Goal: Contribute content: Add original content to the website for others to see

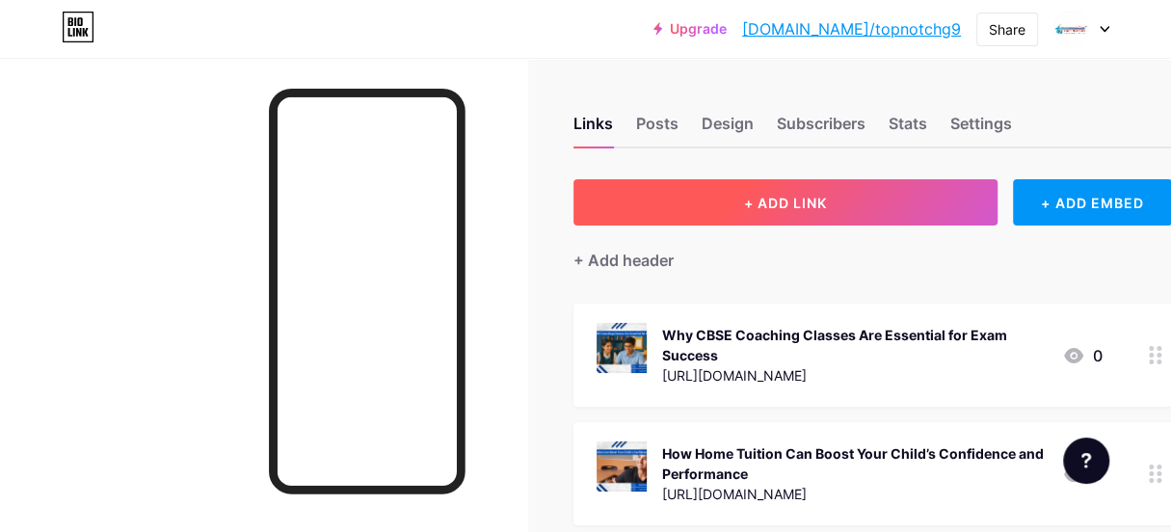
click at [788, 199] on span "+ ADD LINK" at bounding box center [785, 203] width 83 height 16
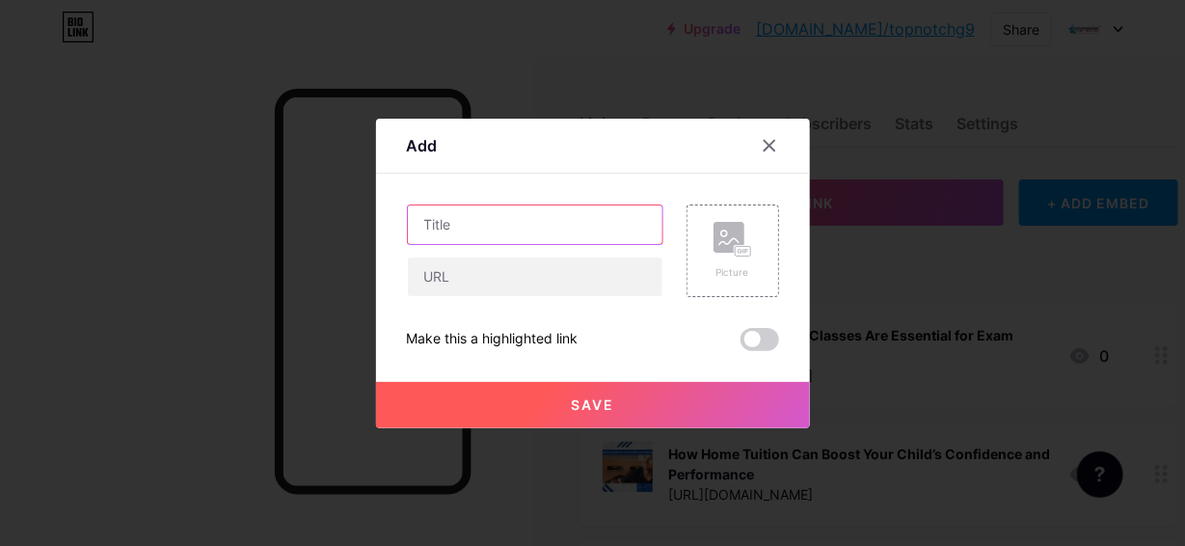
click at [505, 233] on input "text" at bounding box center [535, 224] width 255 height 39
paste input "When To Review Your Child’s Progress In Home Tuition"
type input "When To Review Your Child’s Progress In Home Tuition"
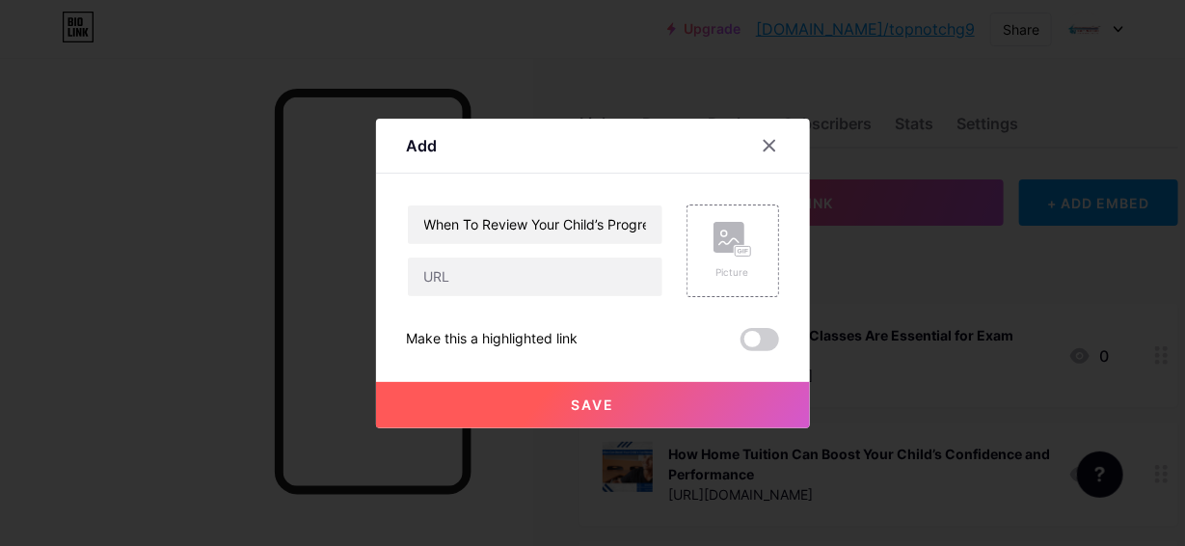
click at [532, 299] on div "When To Review Your Child’s Progress In Home Tuition Picture Make this a highli…" at bounding box center [593, 277] width 372 height 147
click at [529, 283] on input "text" at bounding box center [535, 276] width 255 height 39
paste input "[URL][DOMAIN_NAME]"
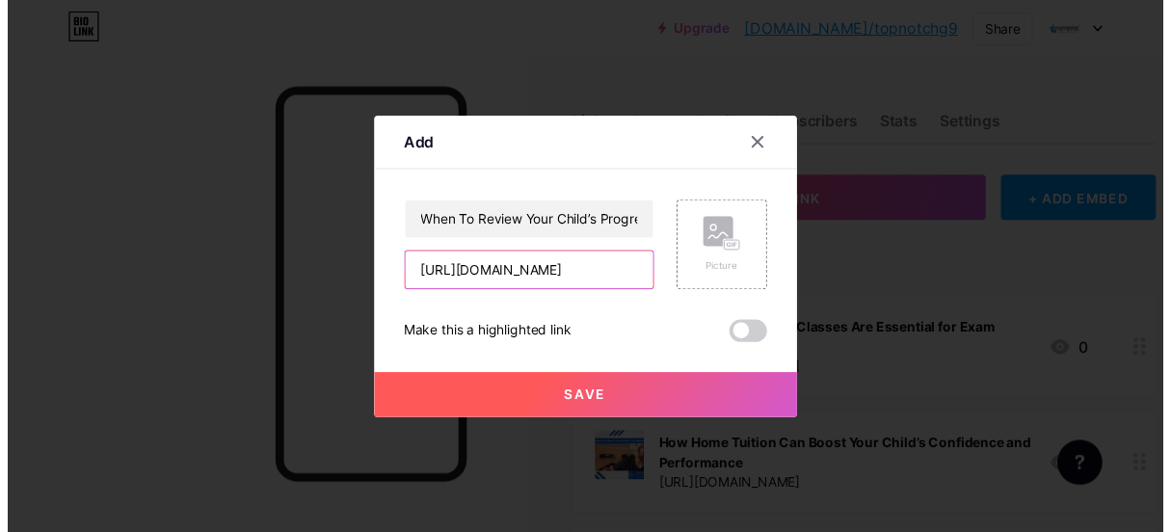
scroll to position [0, 319]
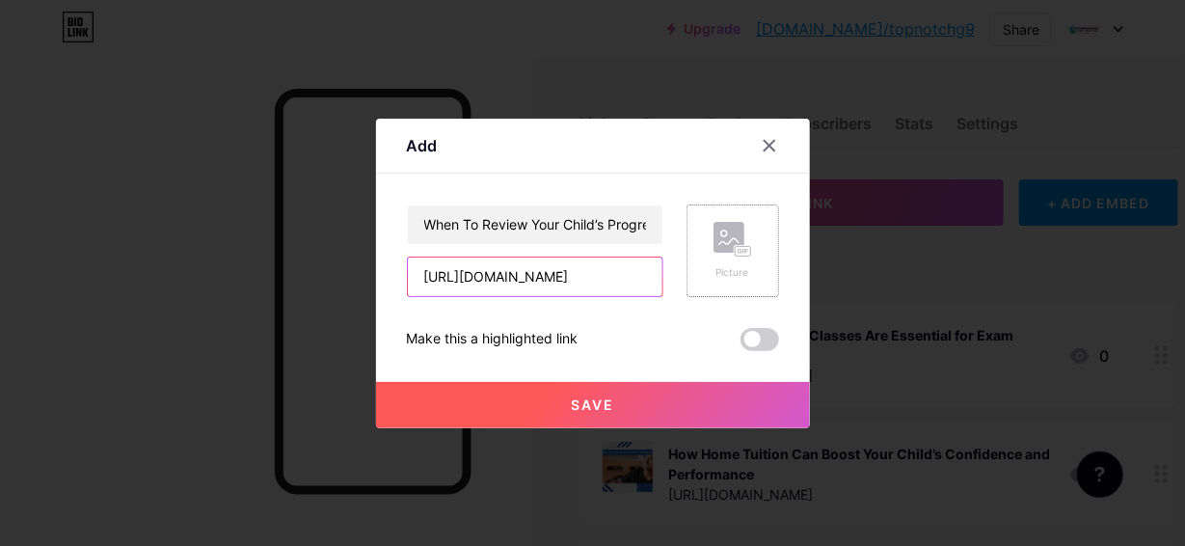
type input "[URL][DOMAIN_NAME]"
click at [746, 250] on icon at bounding box center [745, 251] width 3 height 5
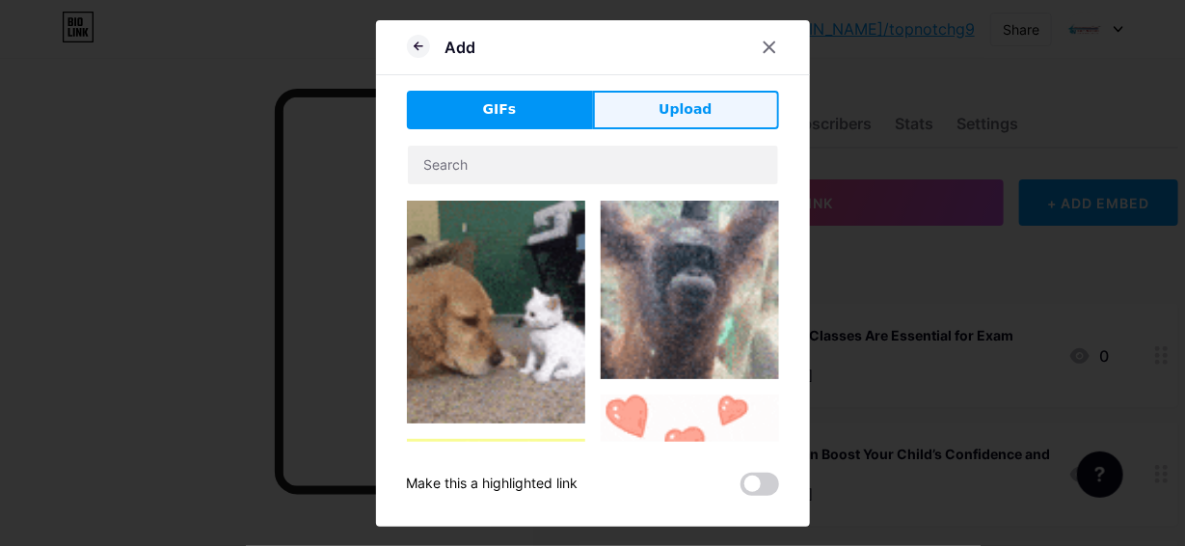
click at [681, 113] on span "Upload" at bounding box center [684, 109] width 53 height 20
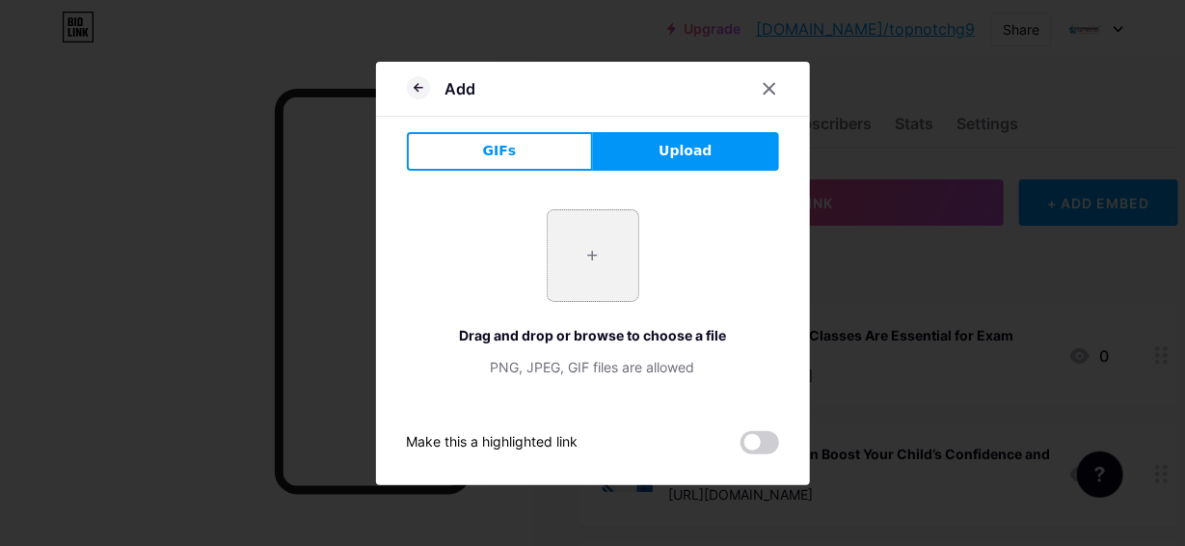
click at [600, 281] on input "file" at bounding box center [593, 255] width 91 height 91
type input "C:\fakepath\When to Review Your Child’s Progress in Home Tuition.png"
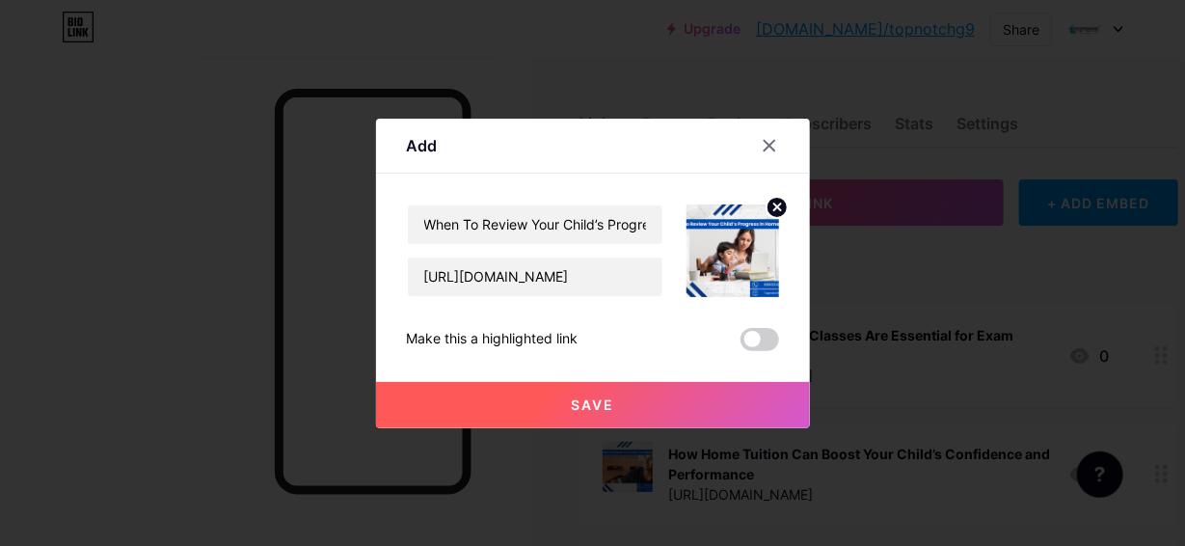
click at [603, 394] on button "Save" at bounding box center [593, 405] width 434 height 46
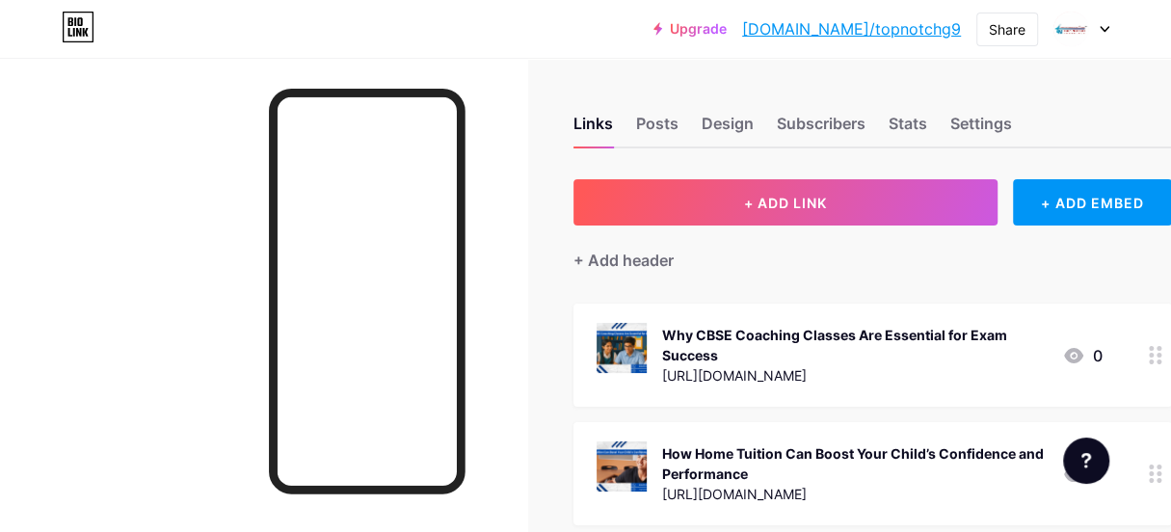
click at [1080, 355] on icon at bounding box center [1073, 355] width 19 height 15
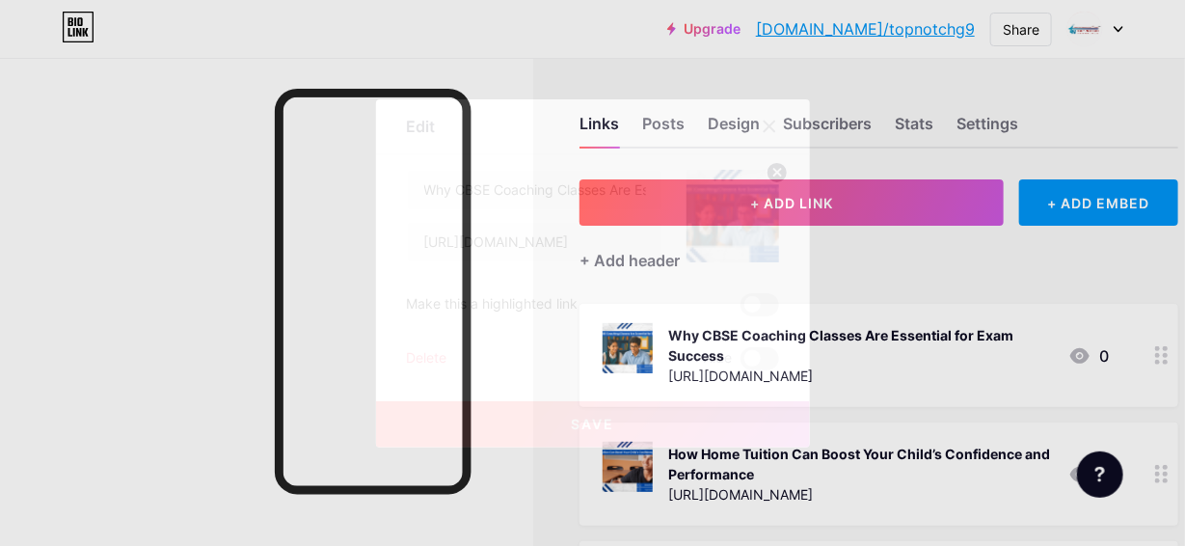
click at [763, 120] on icon at bounding box center [769, 126] width 15 height 15
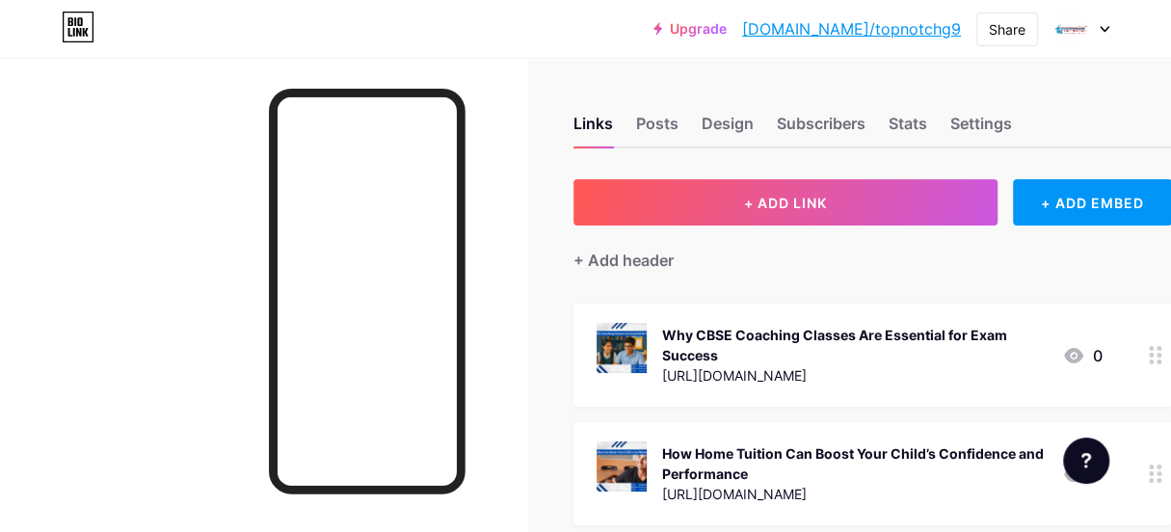
click at [840, 336] on div "Why CBSE Coaching Classes Are Essential for Exam Success" at bounding box center [854, 345] width 385 height 40
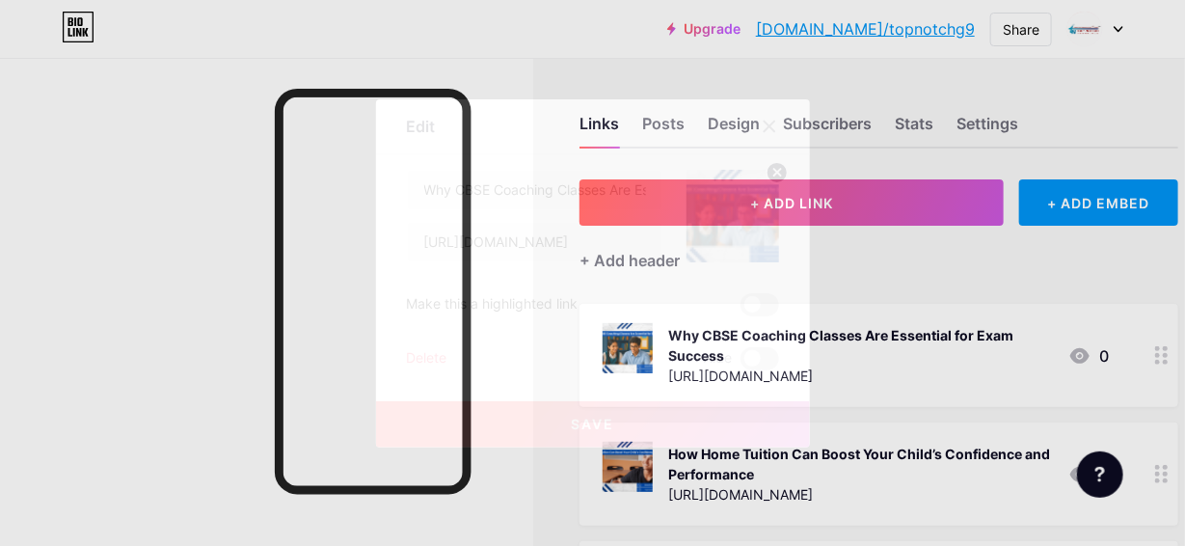
click at [765, 124] on icon at bounding box center [769, 126] width 11 height 11
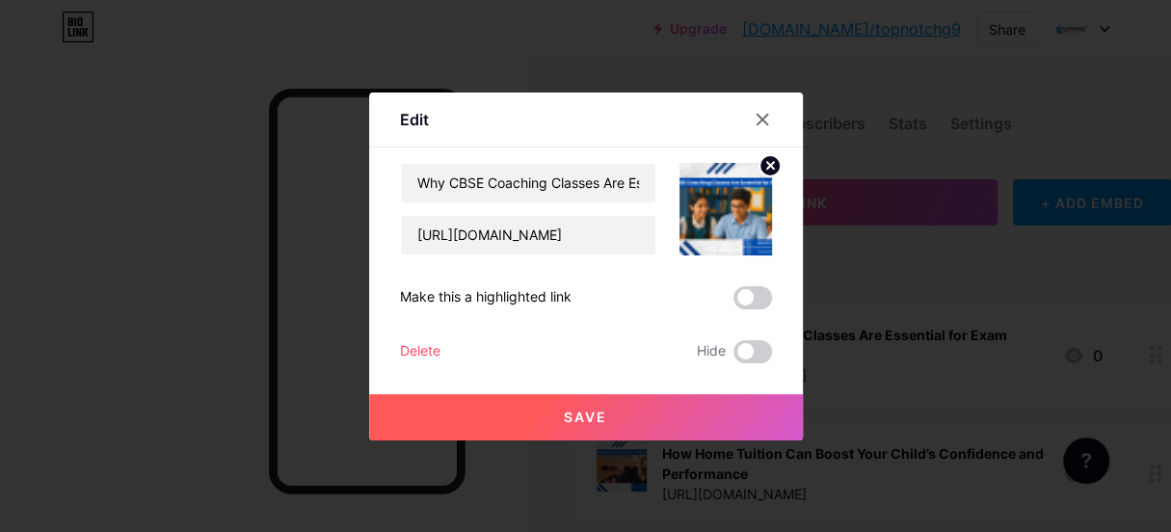
click at [765, 124] on div "Links Posts Design Subscribers Stats Settings" at bounding box center [873, 114] width 599 height 67
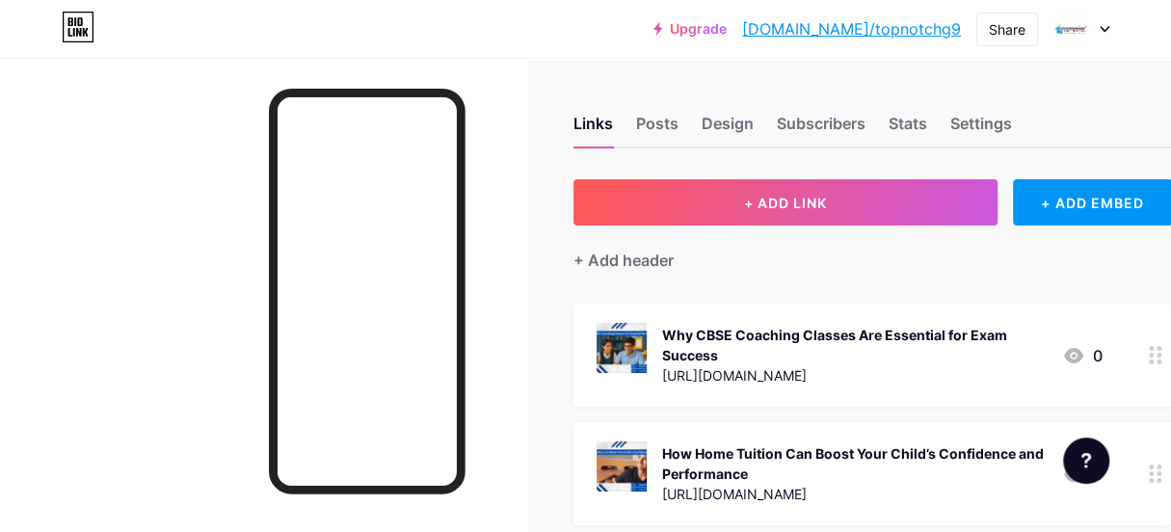
click at [588, 340] on div "Why CBSE Coaching Classes Are Essential for Exam Success [URL][DOMAIN_NAME] 0" at bounding box center [873, 355] width 599 height 103
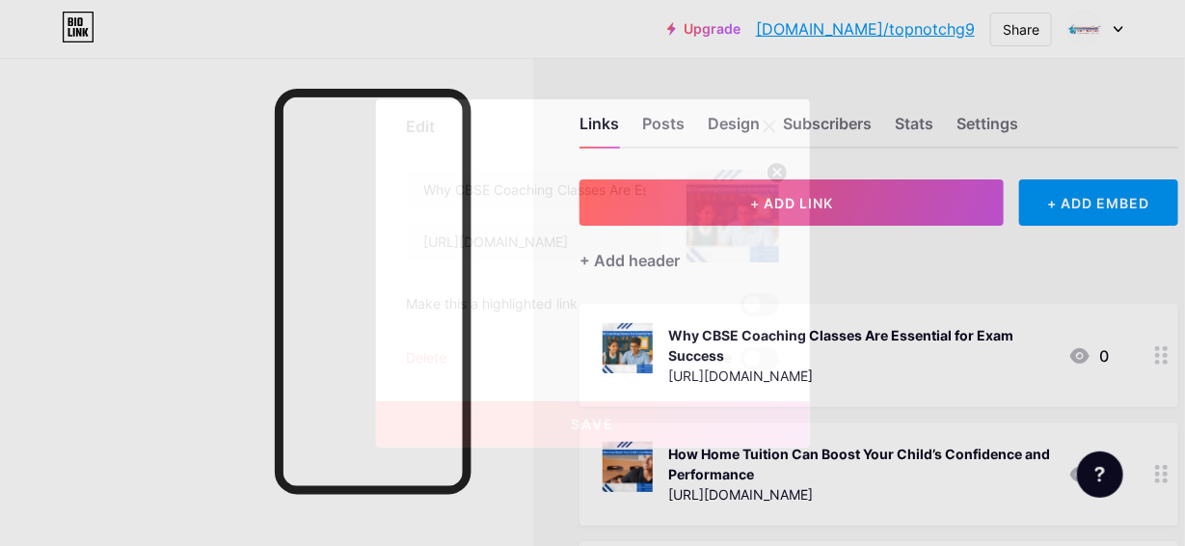
click at [765, 121] on icon at bounding box center [769, 126] width 15 height 15
click at [765, 121] on div "Links Posts Design Subscribers Stats Settings" at bounding box center [878, 114] width 599 height 67
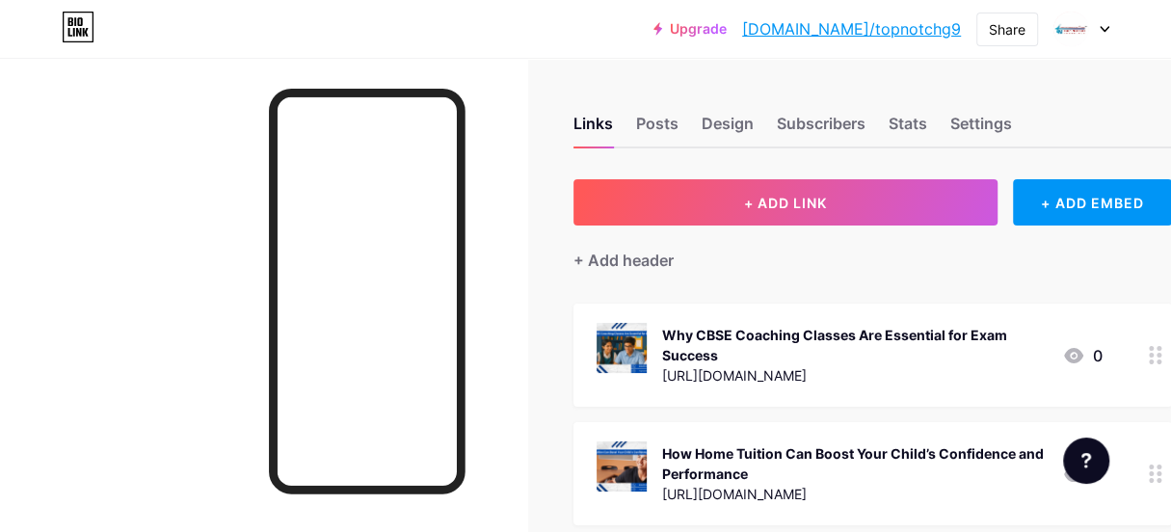
click at [1161, 362] on icon at bounding box center [1155, 355] width 13 height 18
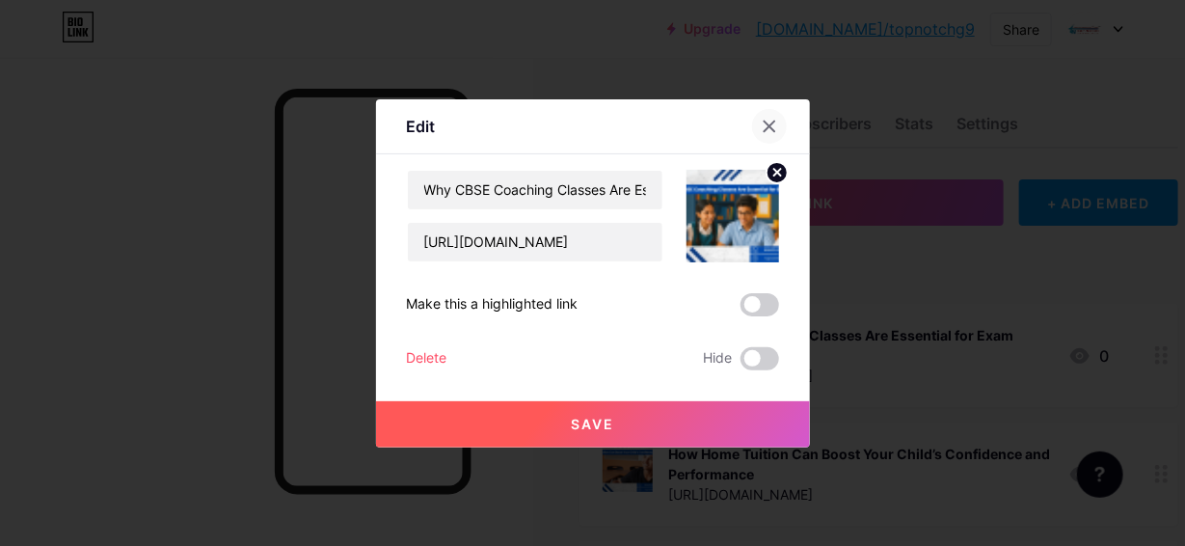
click at [765, 120] on icon at bounding box center [769, 126] width 15 height 15
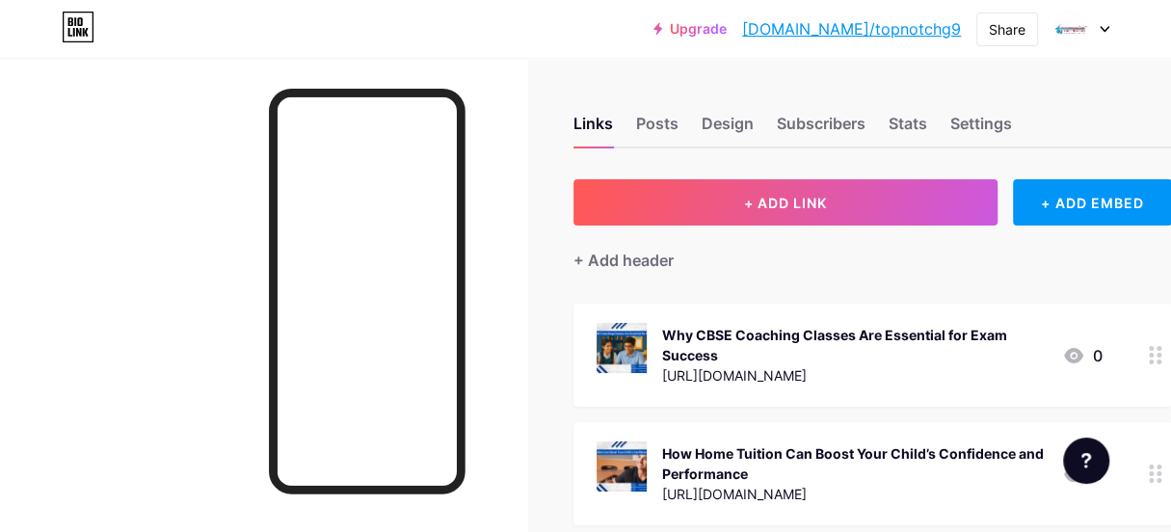
click at [769, 337] on div "Why CBSE Coaching Classes Are Essential for Exam Success" at bounding box center [854, 345] width 385 height 40
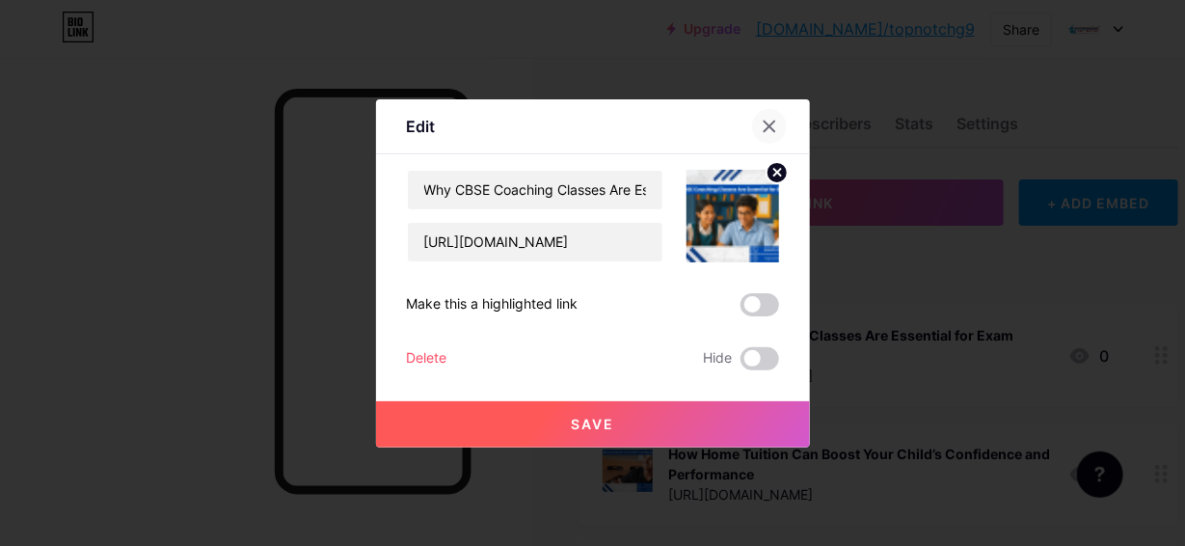
click at [755, 120] on div at bounding box center [769, 126] width 35 height 35
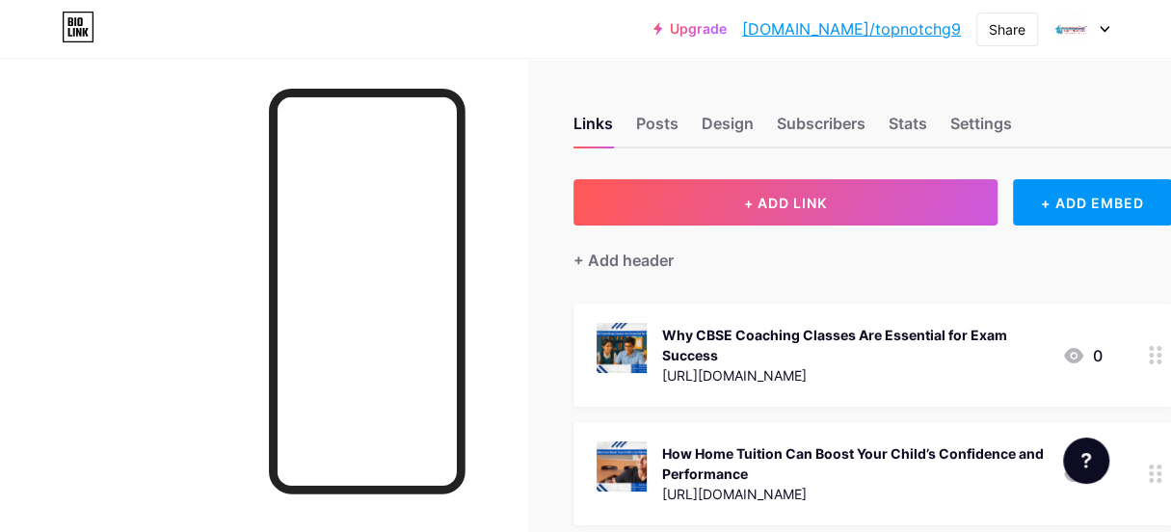
click at [126, 153] on div at bounding box center [263, 324] width 527 height 532
click at [887, 29] on link "[DOMAIN_NAME]/topnotchg9" at bounding box center [851, 28] width 219 height 23
